Goal: Task Accomplishment & Management: Use online tool/utility

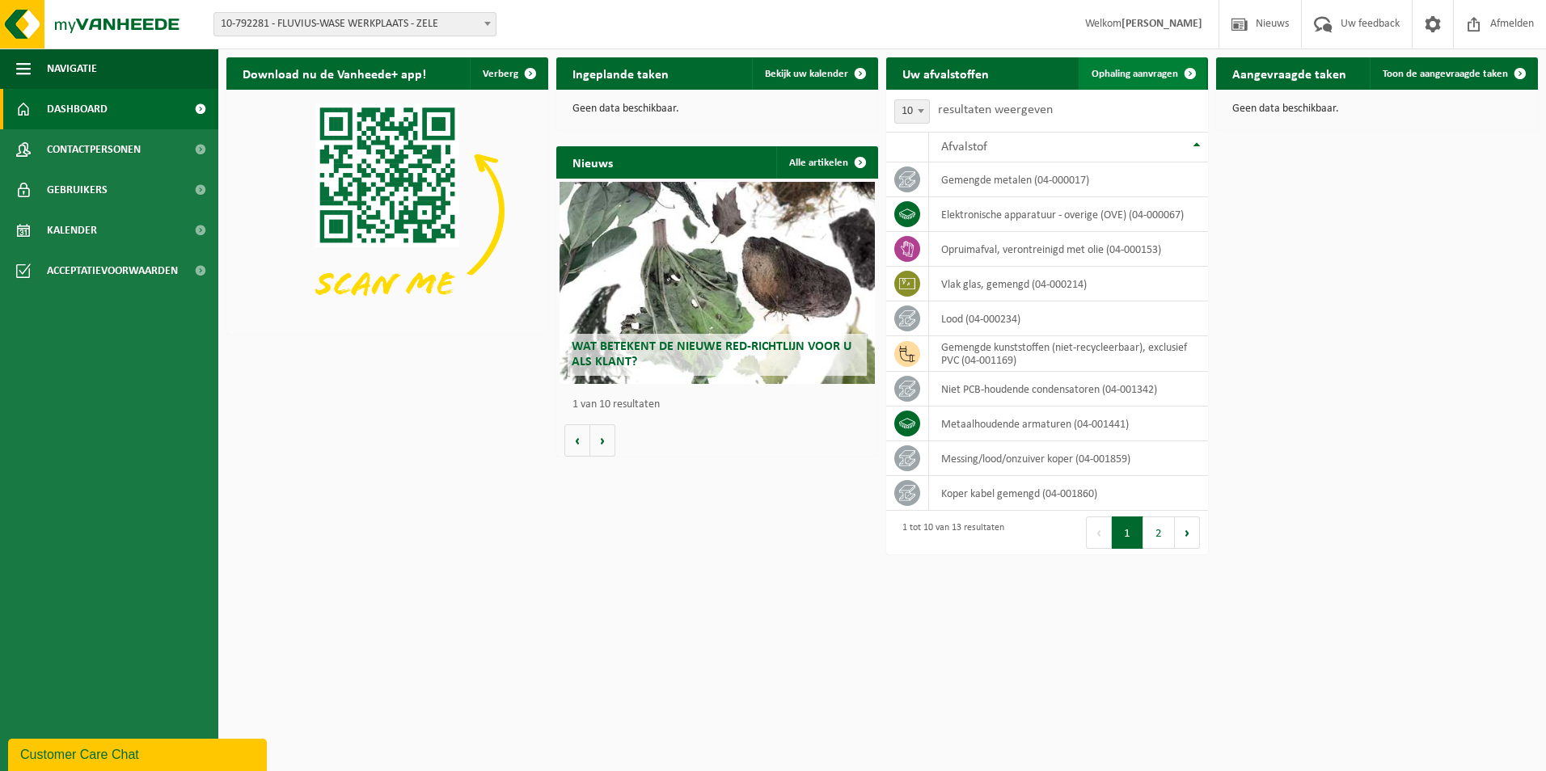
click at [1136, 71] on span "Ophaling aanvragen" at bounding box center [1134, 74] width 87 height 11
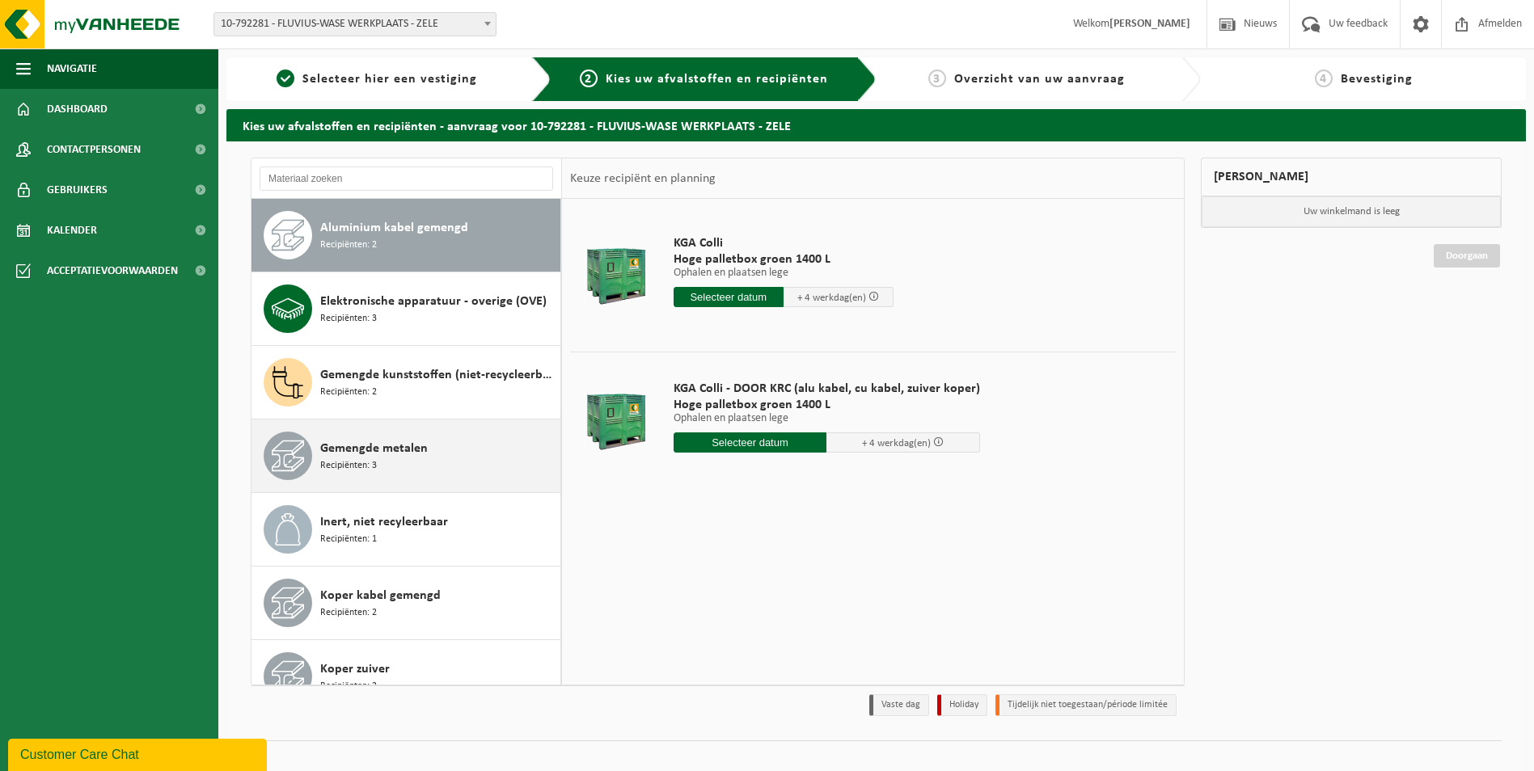
click at [397, 451] on span "Gemengde metalen" at bounding box center [374, 448] width 108 height 19
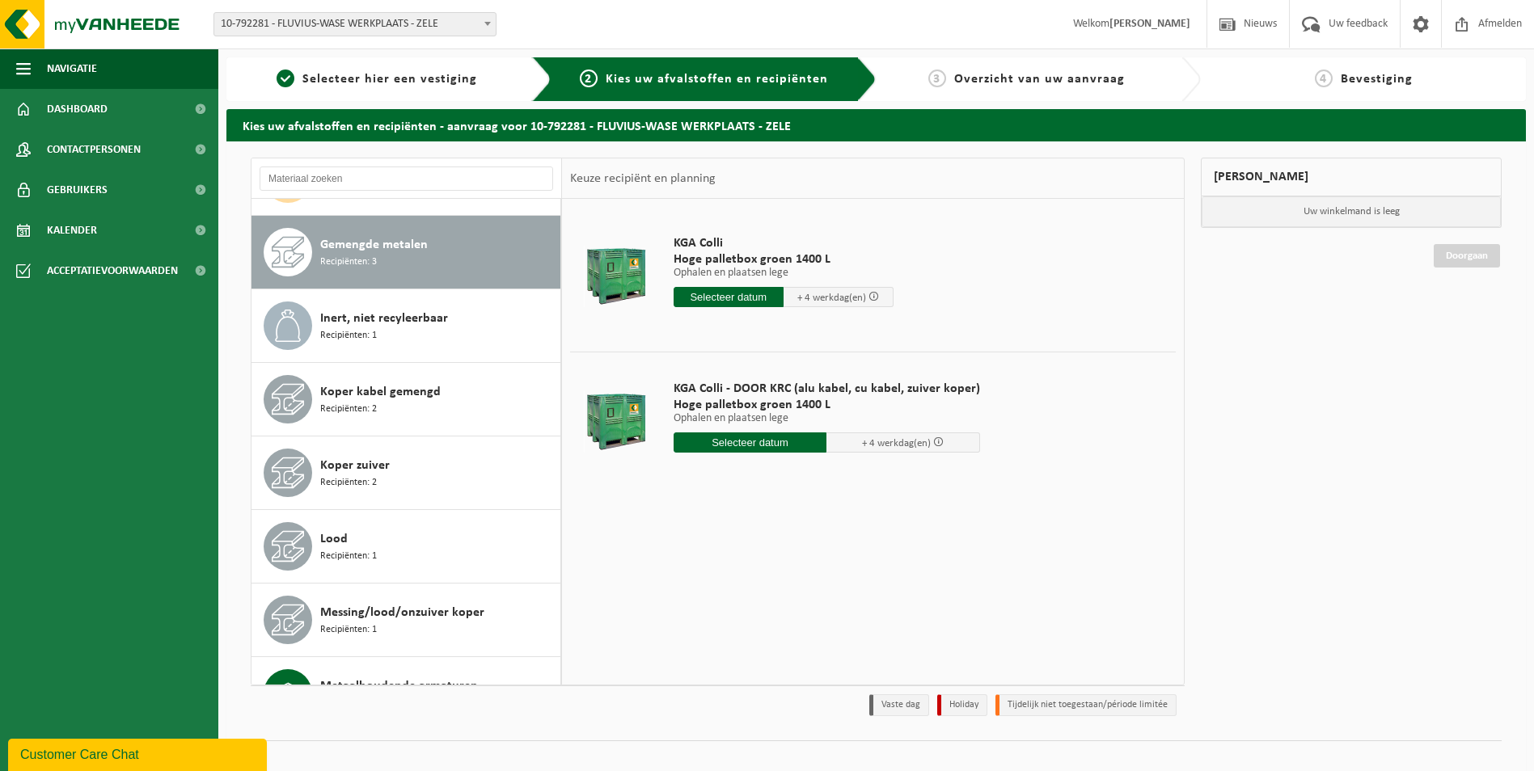
scroll to position [221, 0]
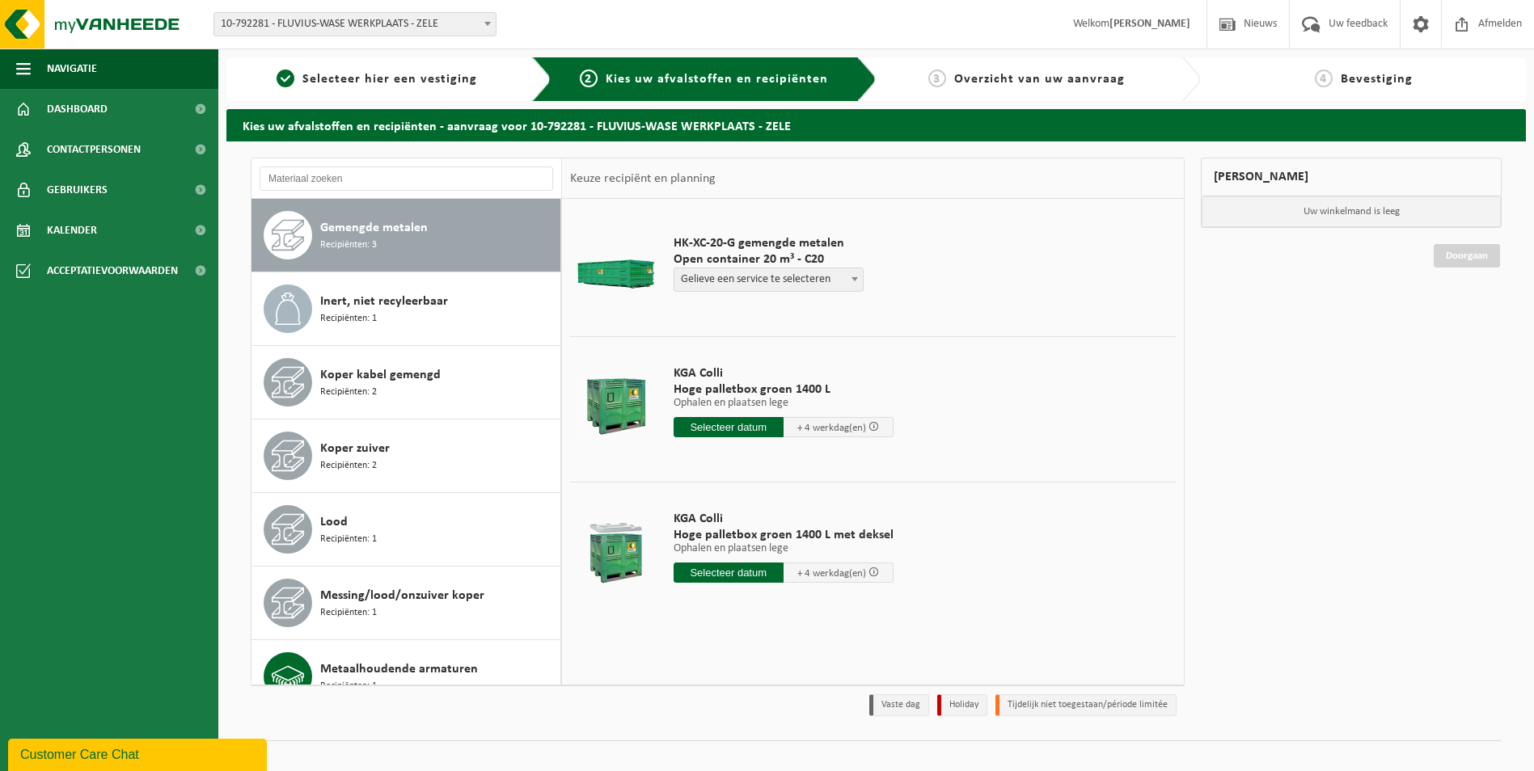
click at [745, 282] on span "Gelieve een service te selecteren" at bounding box center [768, 279] width 188 height 23
select select "P2PL-VEL-070472_HK-XC-20-GN-00_04-000017_46"
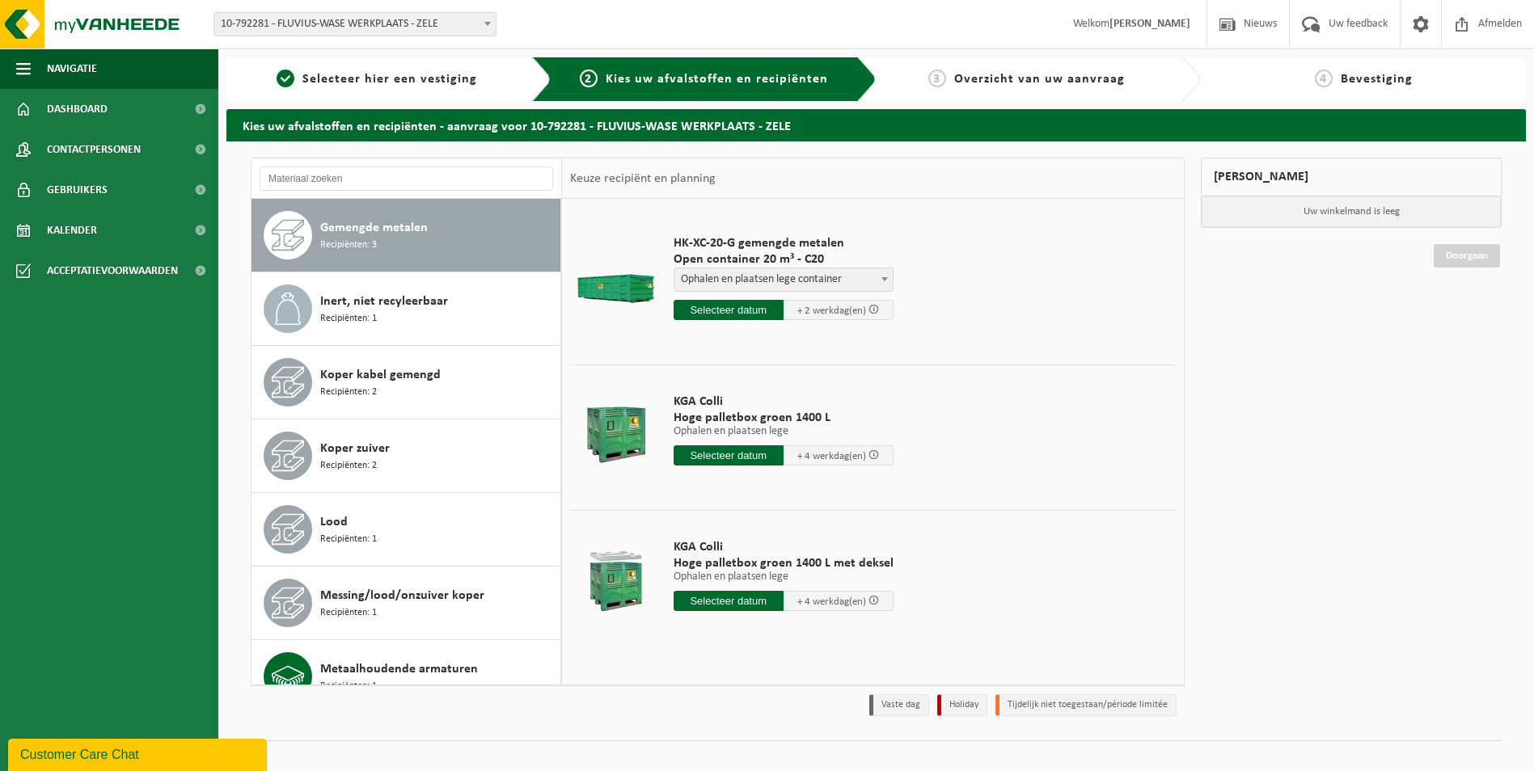
click at [744, 313] on input "text" at bounding box center [728, 310] width 110 height 20
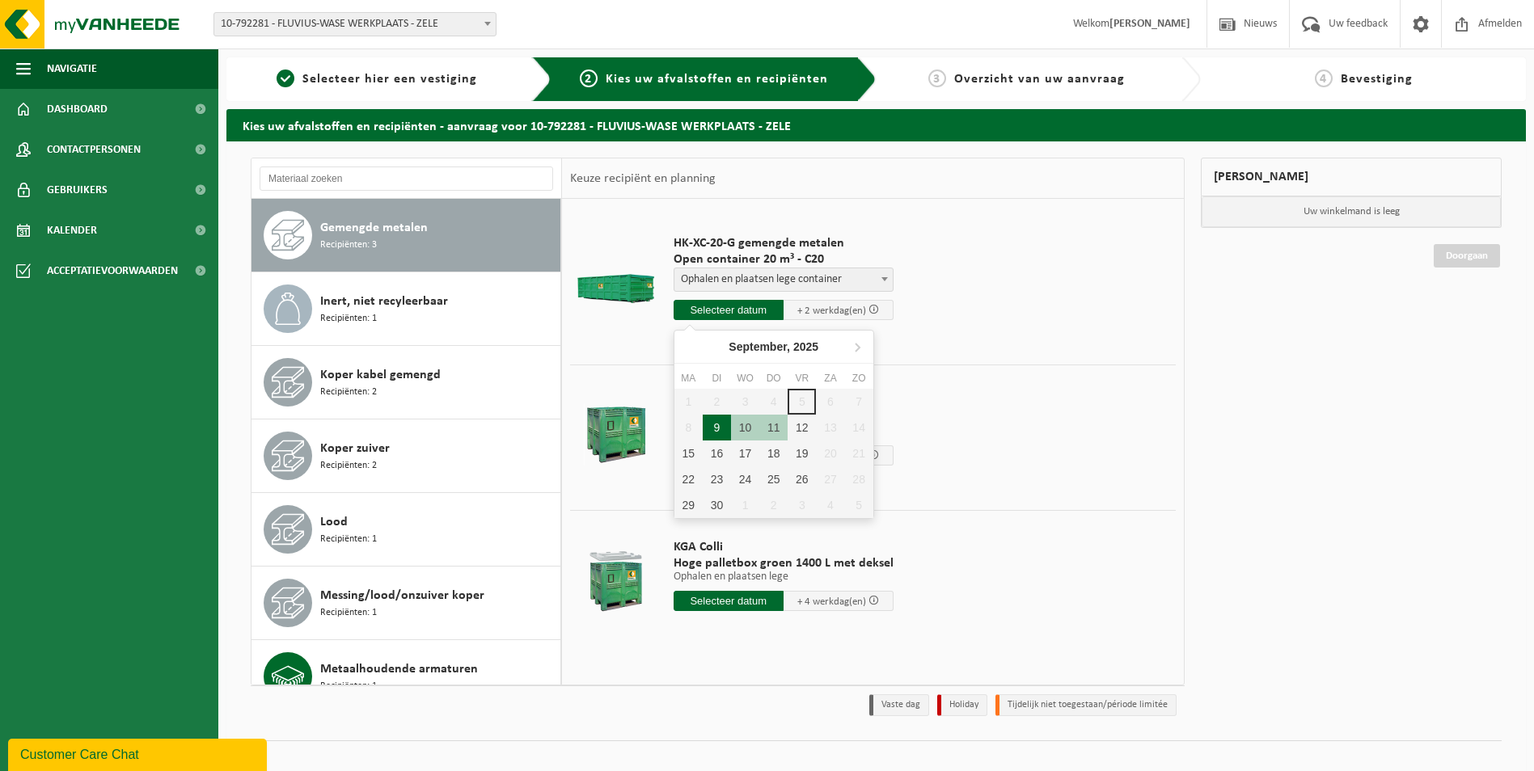
click at [710, 430] on div "9" at bounding box center [717, 428] width 28 height 26
type input "Van 2025-09-09"
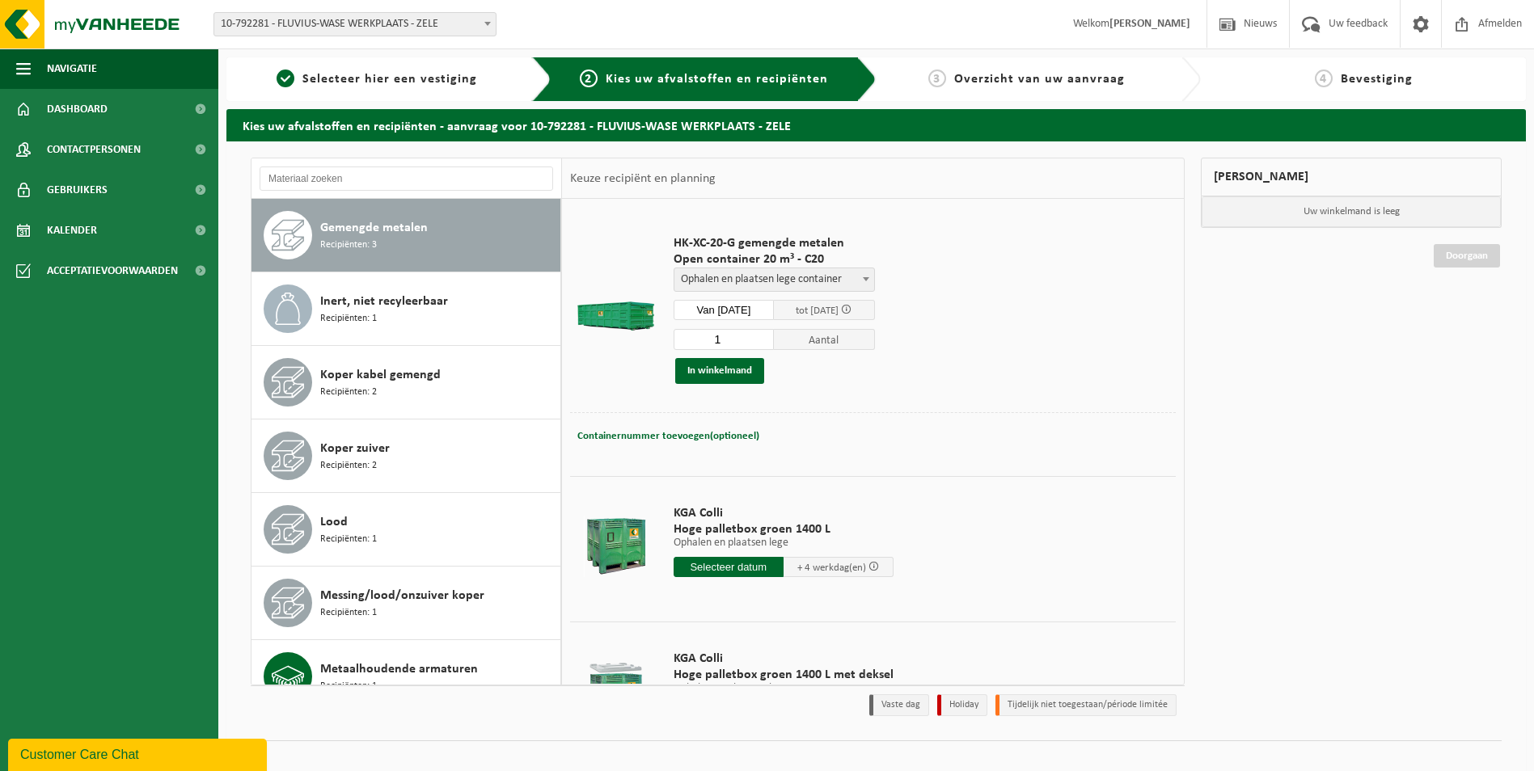
click at [692, 431] on span "Containernummer toevoegen(optioneel)" at bounding box center [668, 436] width 182 height 11
type input "C20-1517"
click at [722, 370] on button "In winkelmand" at bounding box center [719, 371] width 89 height 26
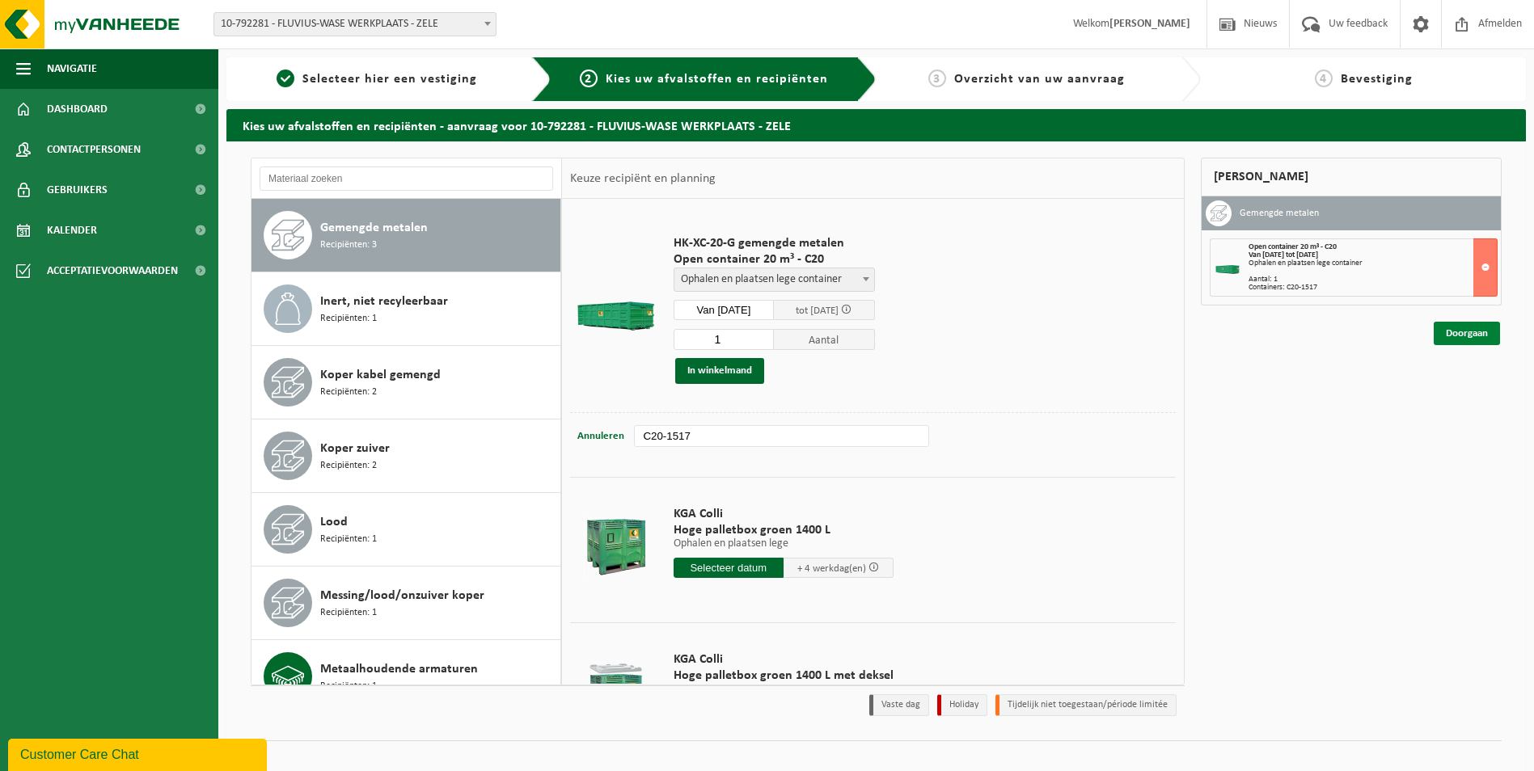
click at [1467, 324] on link "Doorgaan" at bounding box center [1466, 333] width 66 height 23
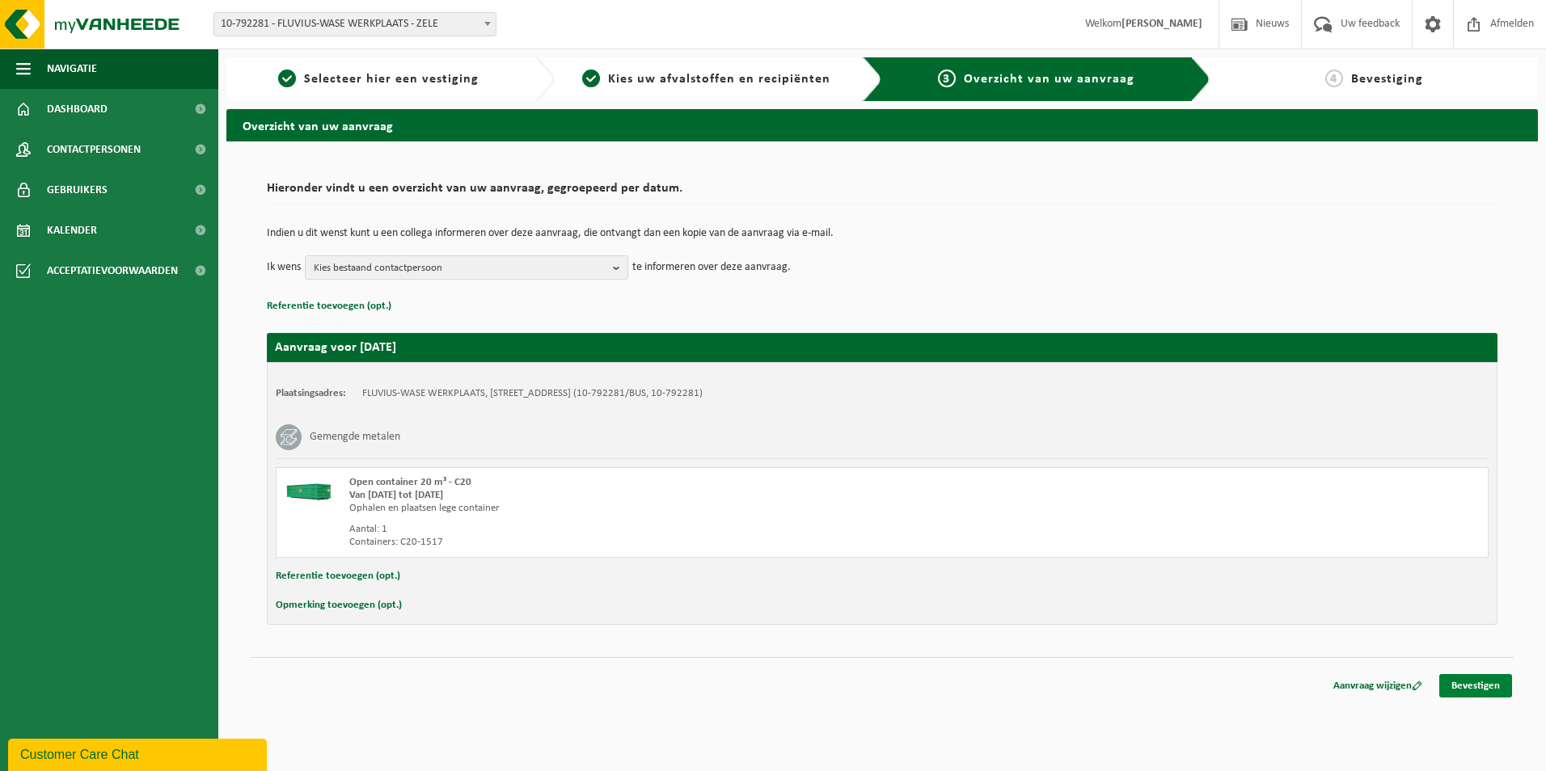
click at [1489, 679] on link "Bevestigen" at bounding box center [1475, 685] width 73 height 23
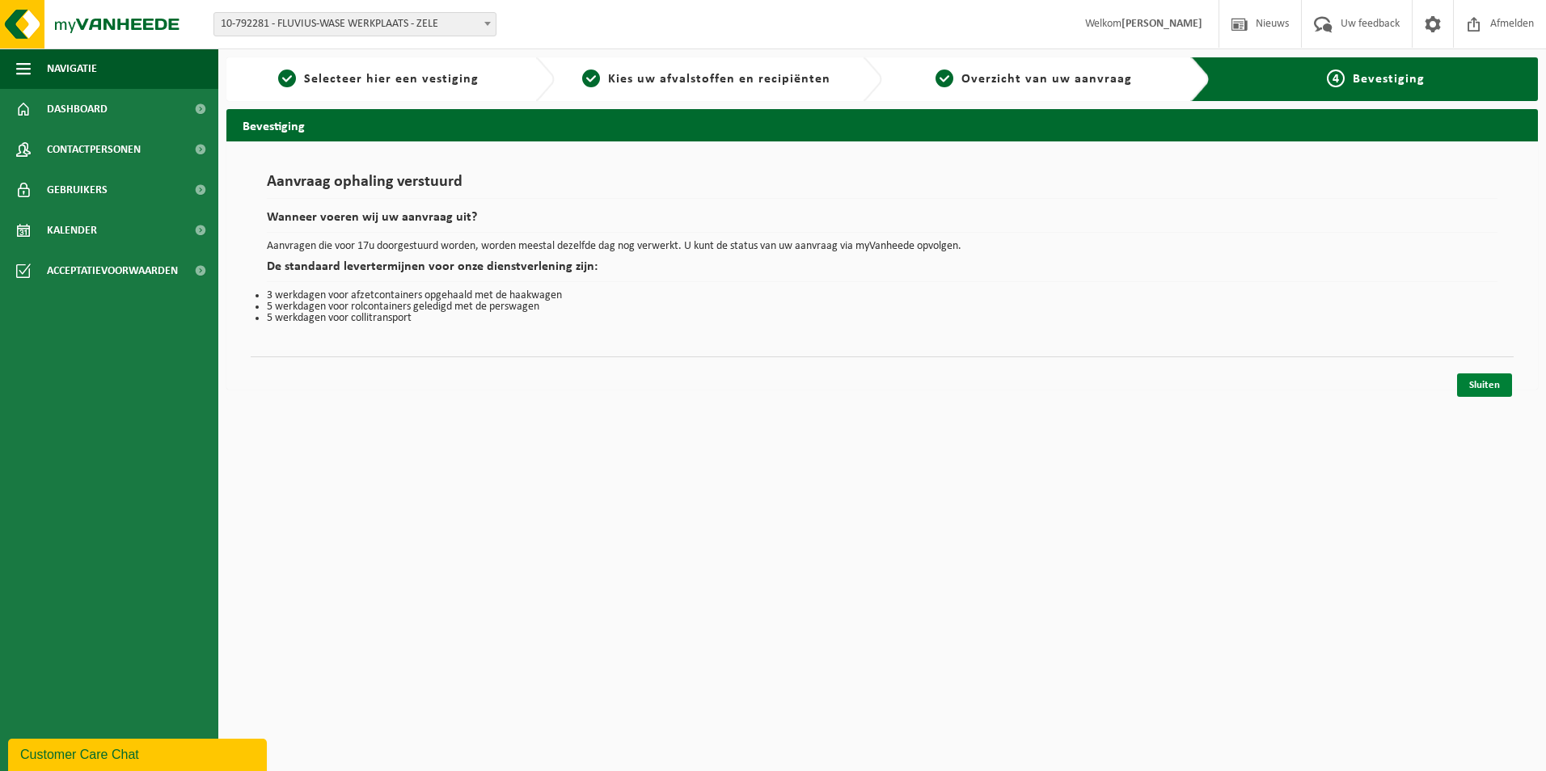
click at [1490, 383] on link "Sluiten" at bounding box center [1484, 385] width 55 height 23
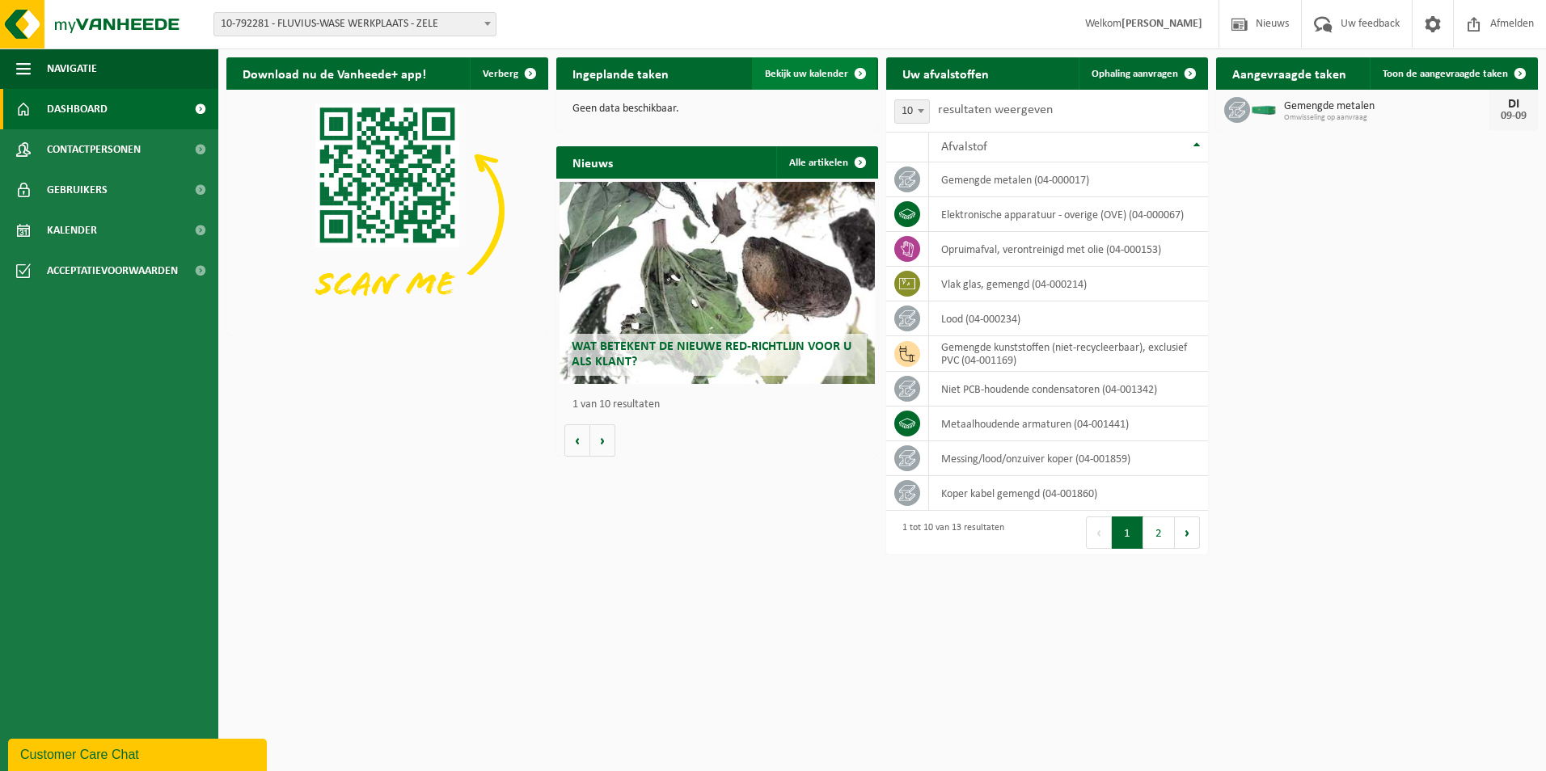
click at [805, 66] on link "Bekijk uw kalender" at bounding box center [814, 73] width 125 height 32
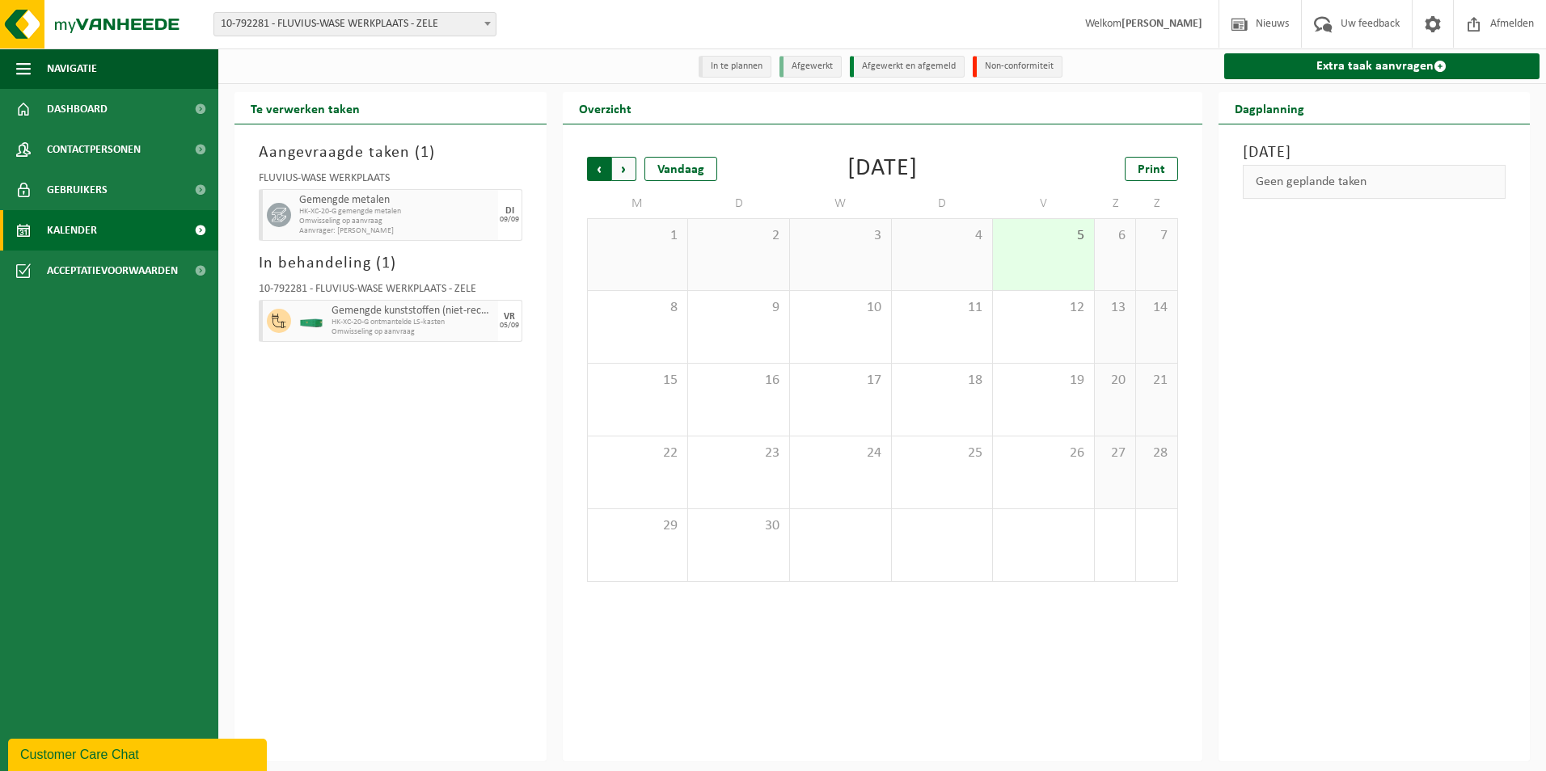
click at [631, 167] on span "Volgende" at bounding box center [624, 169] width 24 height 24
